Goal: Find specific page/section: Find specific page/section

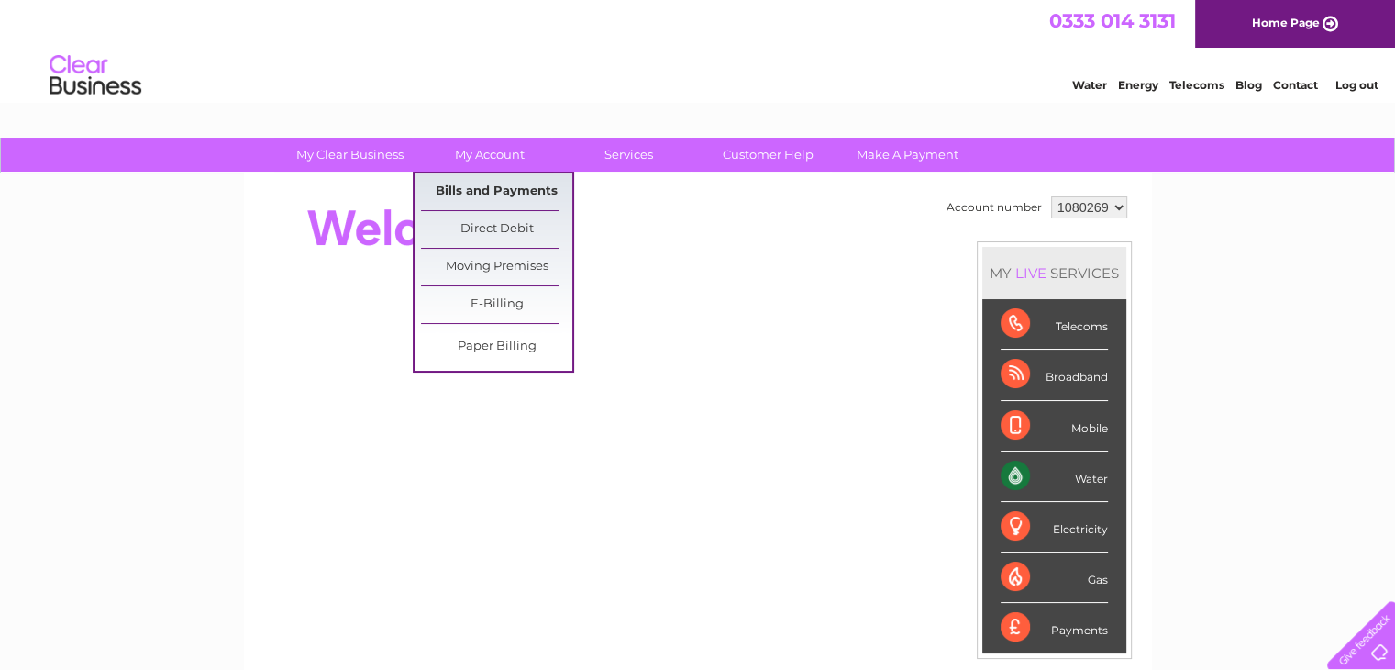
click at [498, 202] on link "Bills and Payments" at bounding box center [496, 191] width 151 height 37
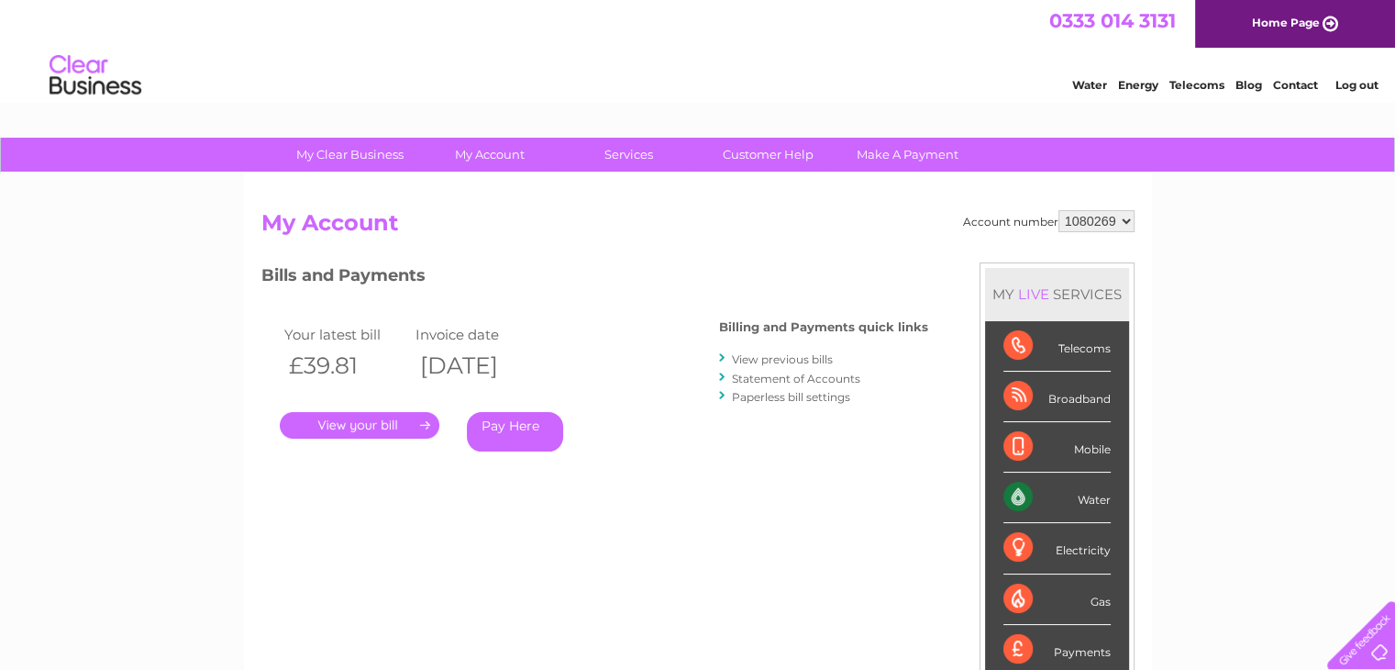
click at [390, 430] on link "." at bounding box center [360, 425] width 160 height 27
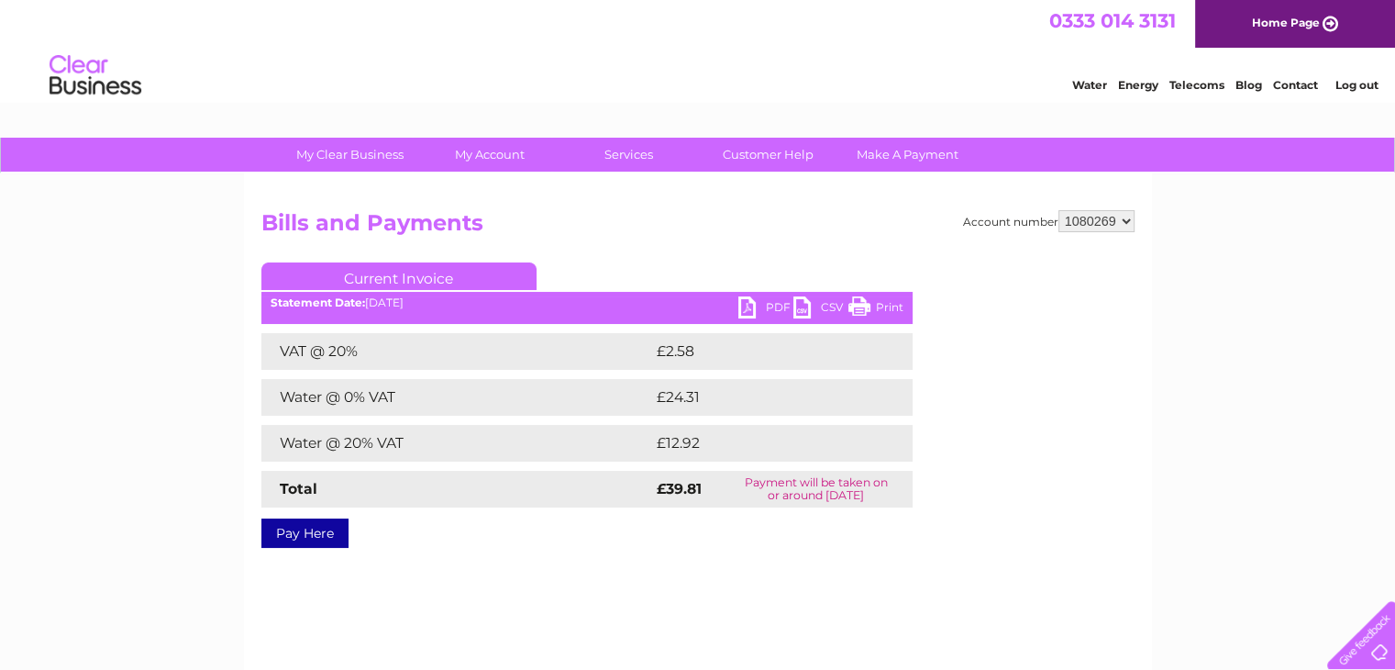
click at [754, 301] on link "PDF" at bounding box center [766, 309] width 55 height 27
